Goal: Information Seeking & Learning: Learn about a topic

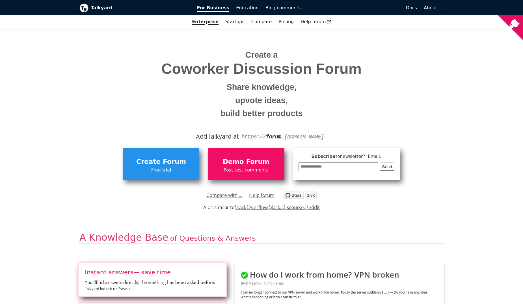
click at [292, 197] on img "Star debiki/talkyard on GitHub" at bounding box center [300, 195] width 33 height 7
click at [230, 22] on link "Startups" at bounding box center [235, 22] width 26 height 10
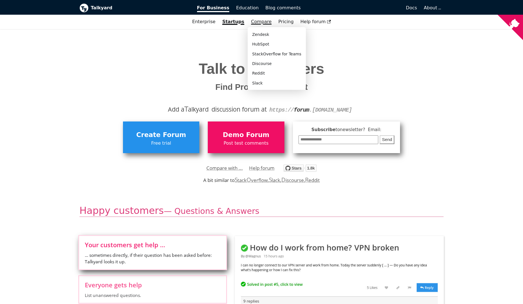
click at [257, 21] on link "Compare" at bounding box center [261, 21] width 21 height 5
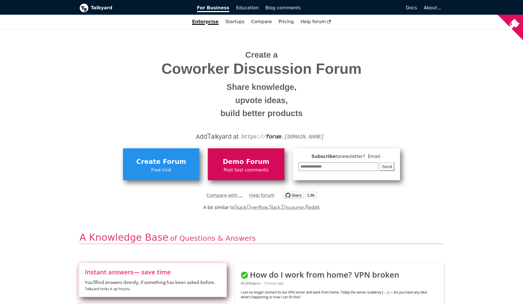
click at [238, 167] on span "Post test comments" at bounding box center [246, 170] width 71 height 7
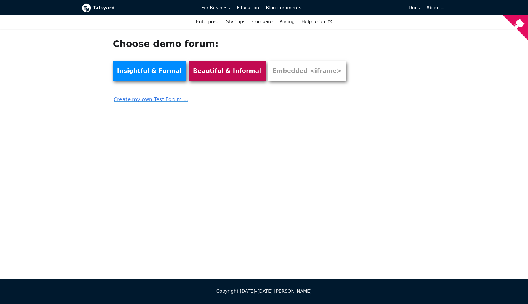
click at [190, 72] on link "Beautiful & Informal" at bounding box center [227, 70] width 77 height 19
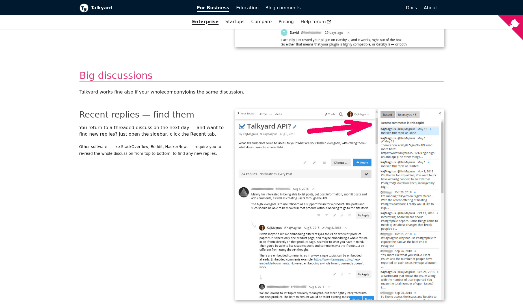
scroll to position [1423, 0]
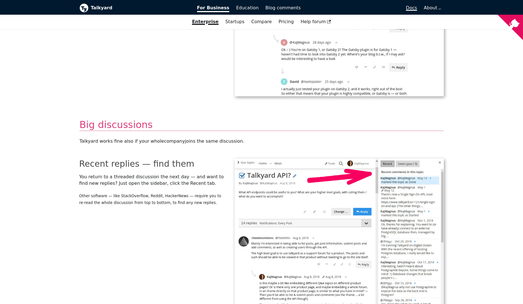
click at [410, 9] on span "Docs" at bounding box center [411, 7] width 11 height 5
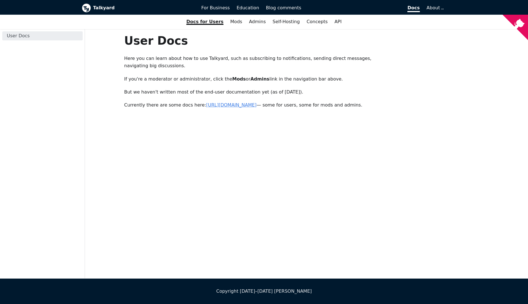
click at [234, 102] on link "[URL][DOMAIN_NAME]" at bounding box center [231, 104] width 50 height 5
